Goal: Task Accomplishment & Management: Use online tool/utility

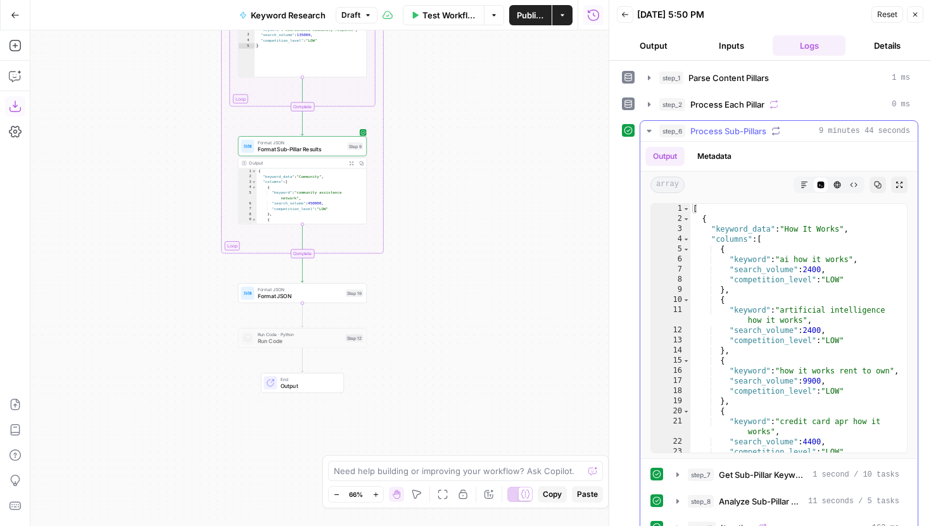
click at [646, 134] on icon "button" at bounding box center [649, 131] width 10 height 10
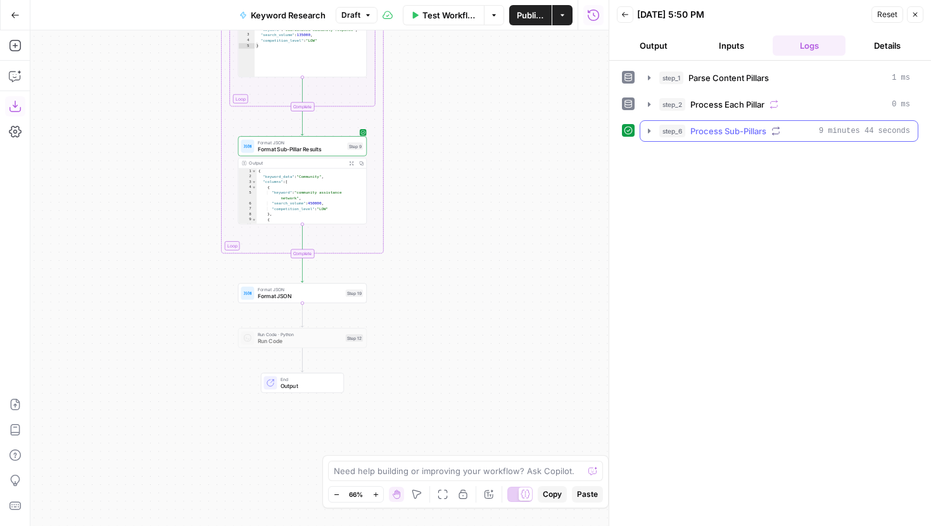
click at [648, 128] on icon "button" at bounding box center [649, 131] width 10 height 10
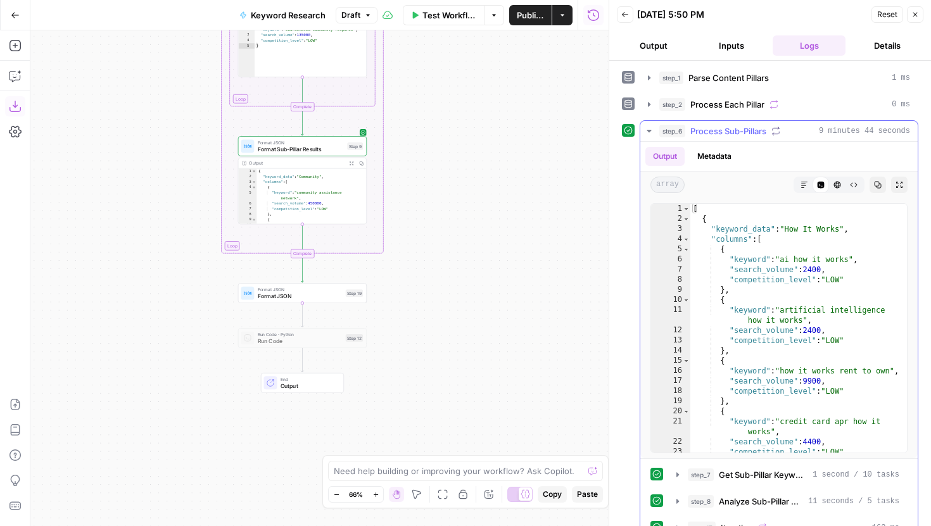
click at [648, 128] on icon "button" at bounding box center [649, 131] width 10 height 10
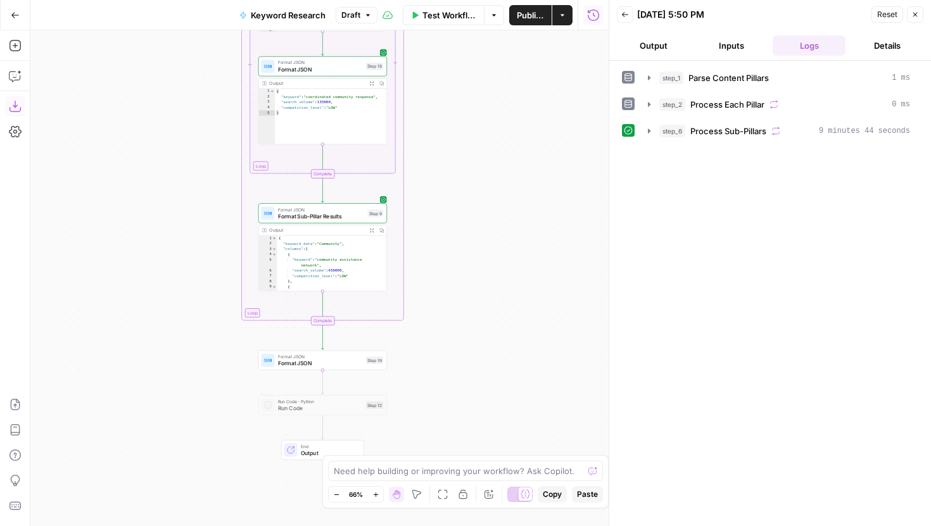
drag, startPoint x: 482, startPoint y: 174, endPoint x: 502, endPoint y: 241, distance: 69.9
click at [503, 241] on div "Workflow Set Inputs Inputs Run Code · Python Parse Content Pillars Step 1 Outpu…" at bounding box center [319, 278] width 578 height 496
click at [366, 345] on icon "button" at bounding box center [364, 345] width 5 height 6
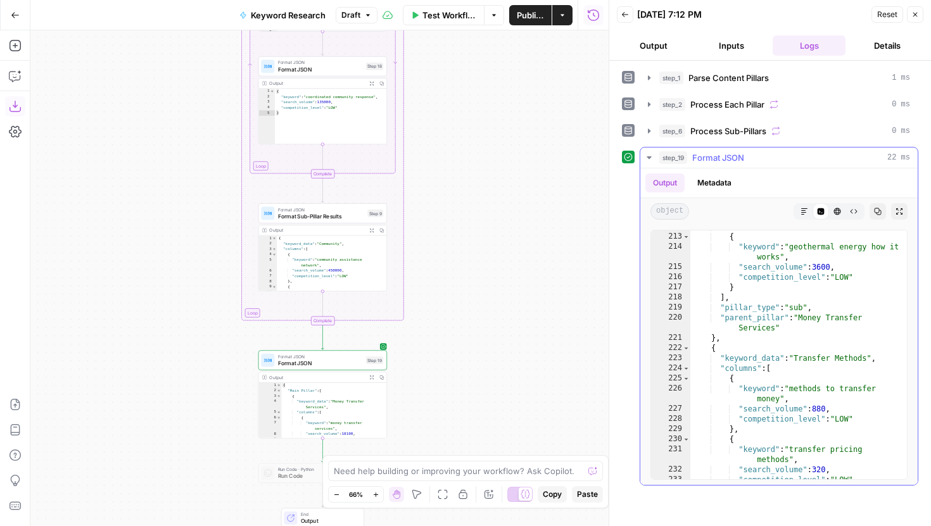
scroll to position [2113, 0]
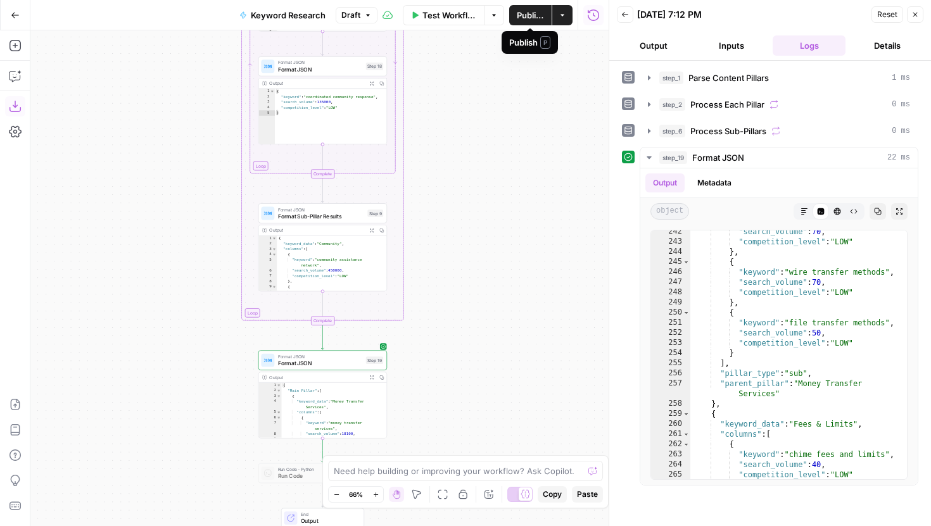
click at [358, 11] on span "Draft" at bounding box center [350, 14] width 19 height 11
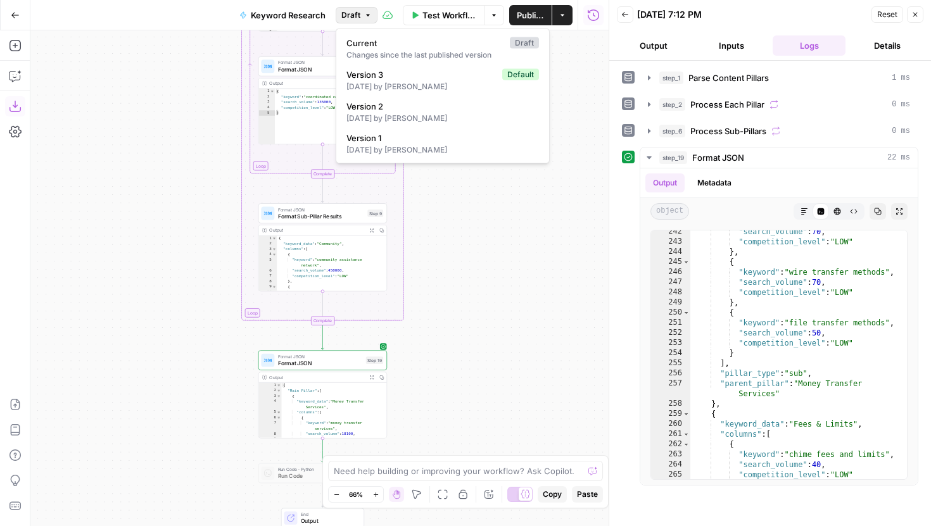
click at [355, 11] on span "Draft" at bounding box center [350, 14] width 19 height 11
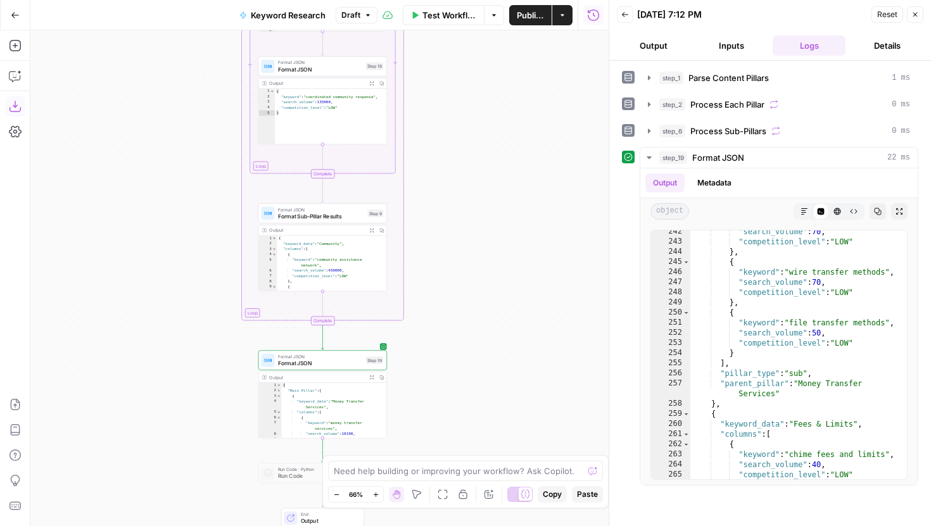
click at [518, 11] on span "Publish" at bounding box center [530, 15] width 27 height 13
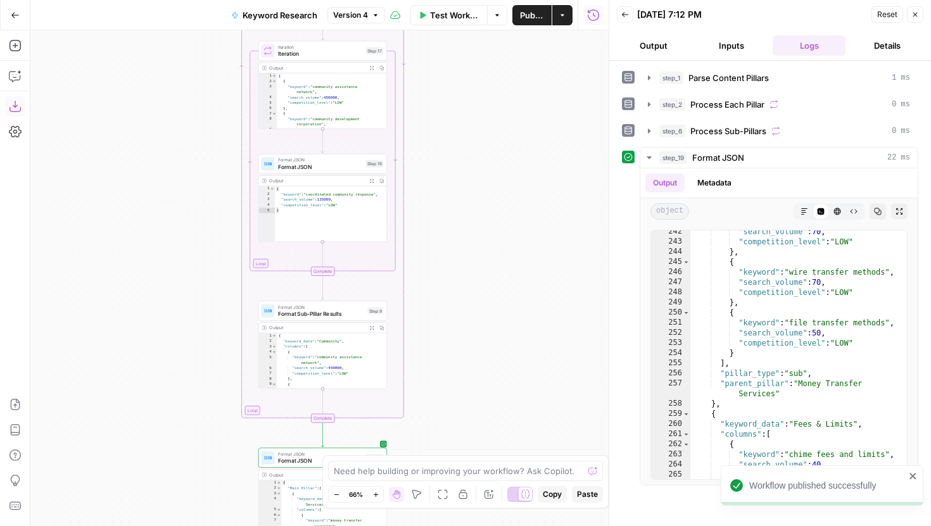
drag, startPoint x: 468, startPoint y: 151, endPoint x: 468, endPoint y: 309, distance: 157.7
click at [468, 305] on div "Workflow Set Inputs Inputs Run Code · Python Parse Content Pillars Step 1 Outpu…" at bounding box center [319, 278] width 578 height 496
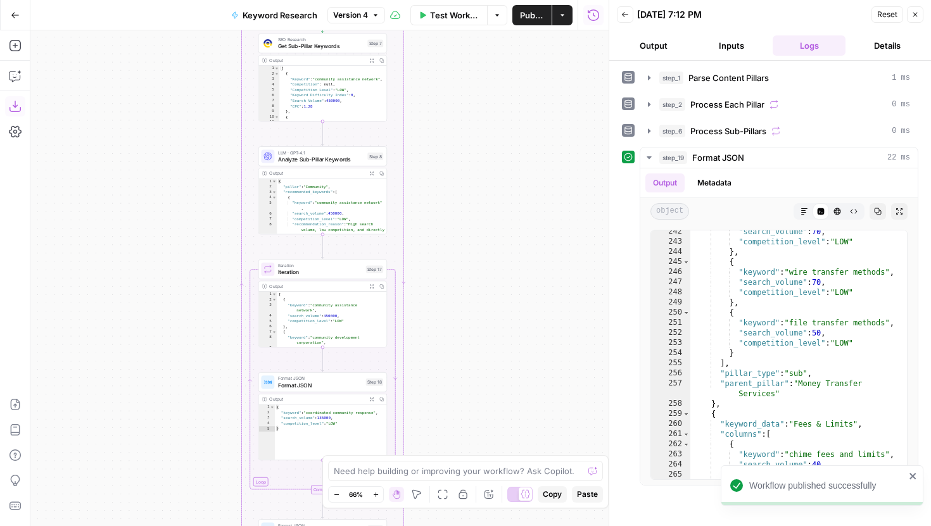
drag, startPoint x: 450, startPoint y: 256, endPoint x: 450, endPoint y: 354, distance: 97.5
click at [450, 349] on div "Workflow Set Inputs Inputs Run Code · Python Parse Content Pillars Step 1 Outpu…" at bounding box center [319, 278] width 578 height 496
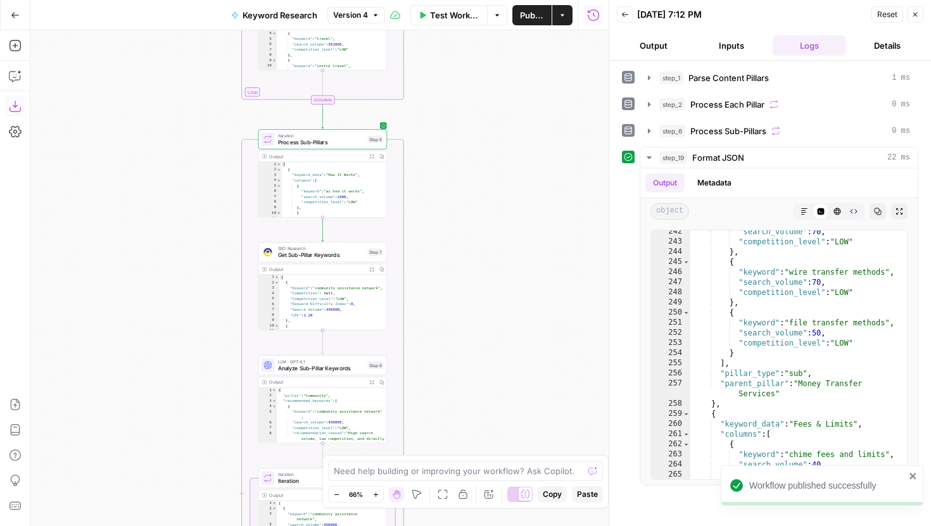
drag, startPoint x: 443, startPoint y: 247, endPoint x: 443, endPoint y: 305, distance: 57.6
click at [443, 305] on div "Workflow Set Inputs Inputs Run Code · Python Parse Content Pillars Step 1 Outpu…" at bounding box center [319, 278] width 578 height 496
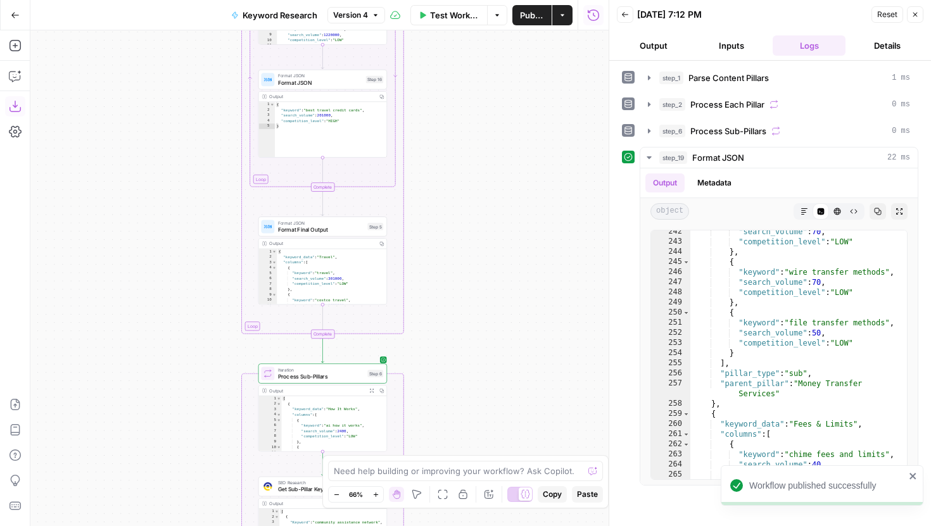
drag, startPoint x: 480, startPoint y: 246, endPoint x: 480, endPoint y: 346, distance: 100.7
click at [480, 343] on div "Workflow Set Inputs Inputs Run Code · Python Parse Content Pillars Step 1 Outpu…" at bounding box center [319, 278] width 578 height 496
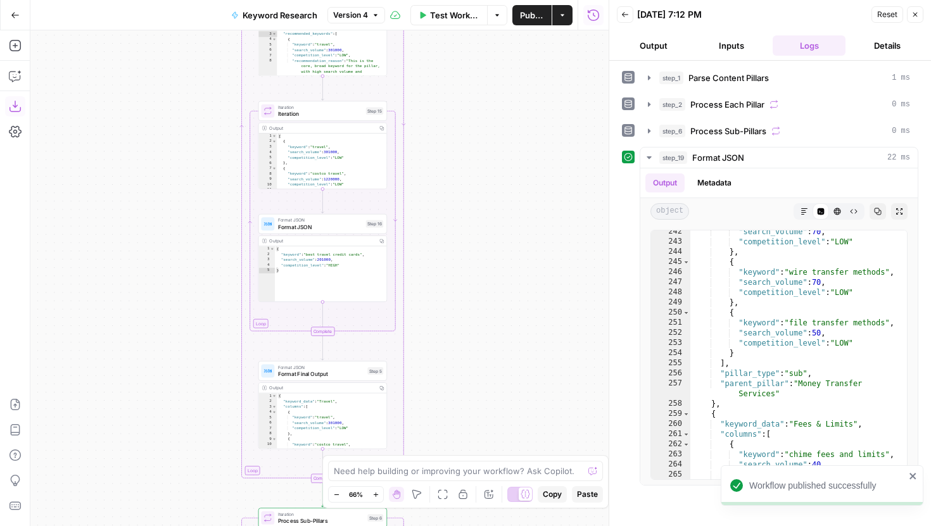
drag, startPoint x: 479, startPoint y: 99, endPoint x: 479, endPoint y: 273, distance: 173.5
click at [479, 272] on div "Workflow Set Inputs Inputs Run Code · Python Parse Content Pillars Step 1 Outpu…" at bounding box center [319, 278] width 578 height 496
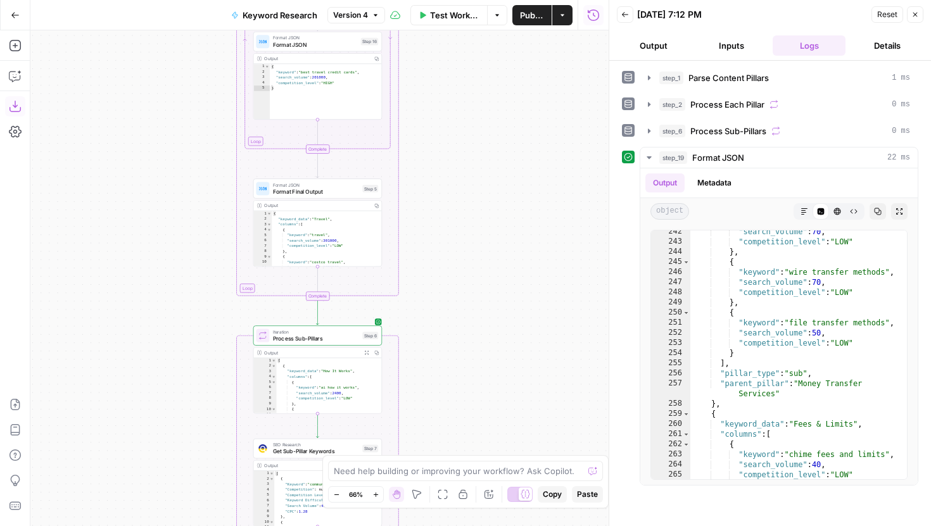
drag, startPoint x: 503, startPoint y: 208, endPoint x: 498, endPoint y: -26, distance: 234.3
click at [498, 0] on html "Workflow published successfully Xponent21 New Home Browse Your Data Usage Setti…" at bounding box center [465, 263] width 931 height 526
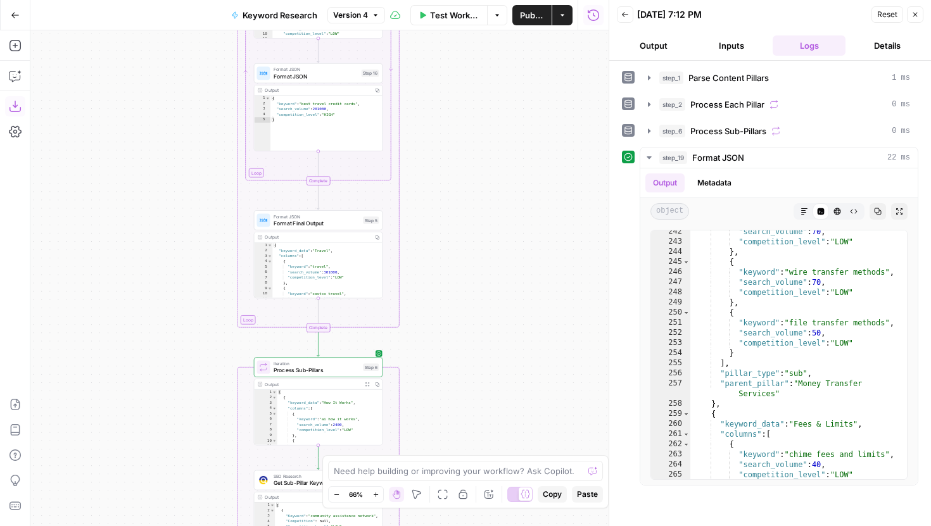
drag, startPoint x: 460, startPoint y: 186, endPoint x: 461, endPoint y: 219, distance: 32.9
click at [461, 217] on div "Workflow Set Inputs Inputs Run Code · Python Parse Content Pillars Step 1 Outpu…" at bounding box center [319, 278] width 578 height 496
click at [18, 77] on icon "button" at bounding box center [15, 76] width 13 height 13
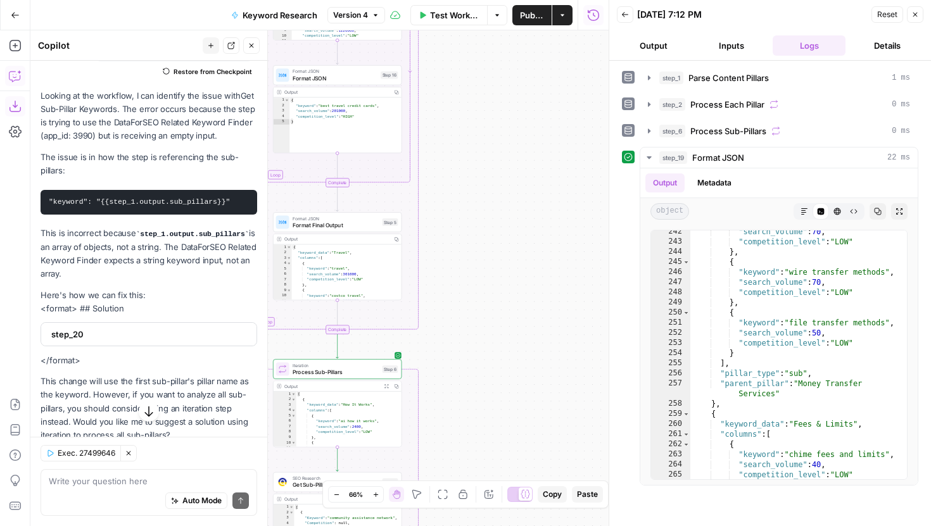
scroll to position [193, 0]
